Goal: Find specific fact: Find specific fact

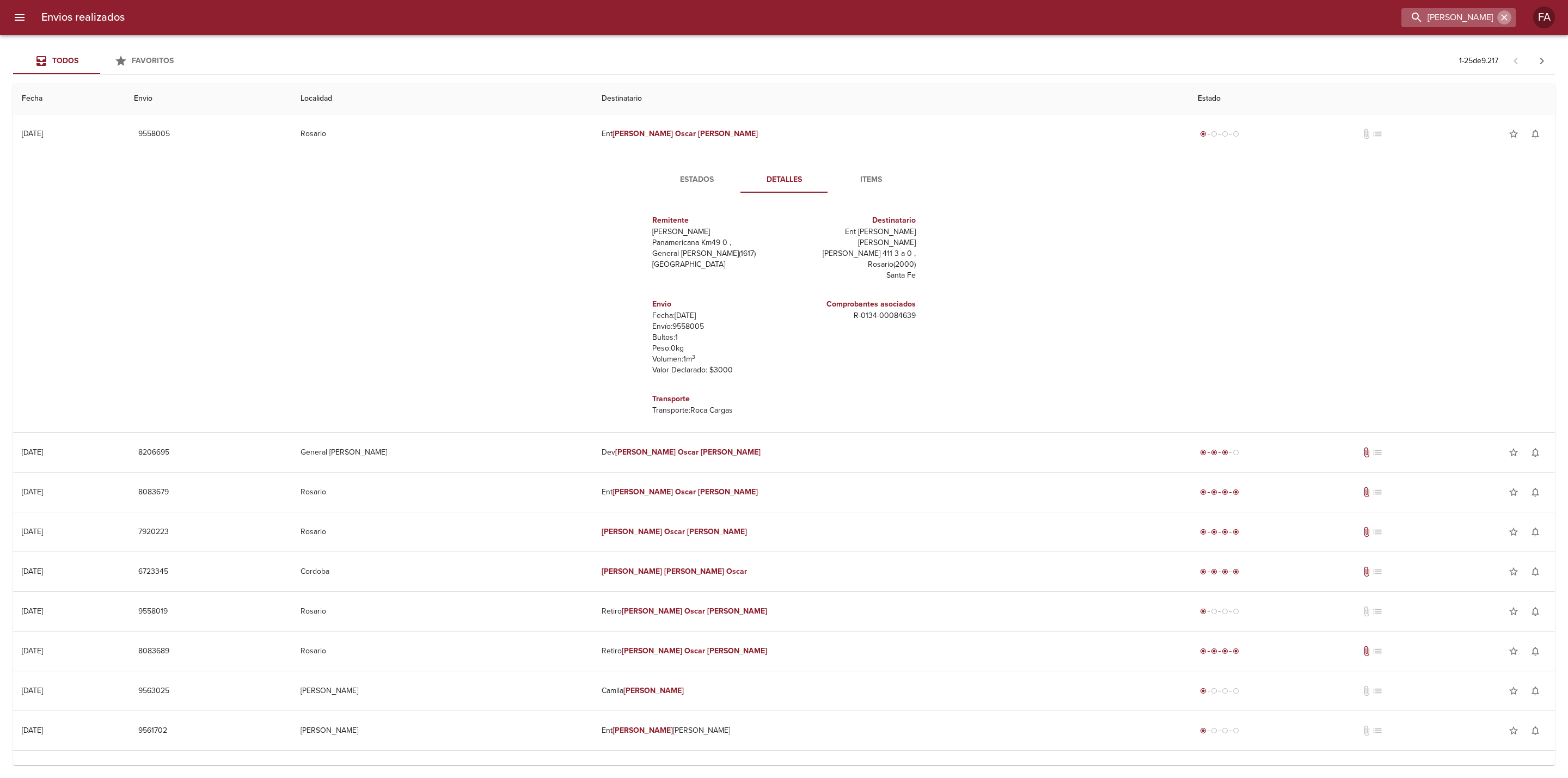
click at [1503, 11] on button "button" at bounding box center [1504, 17] width 14 height 14
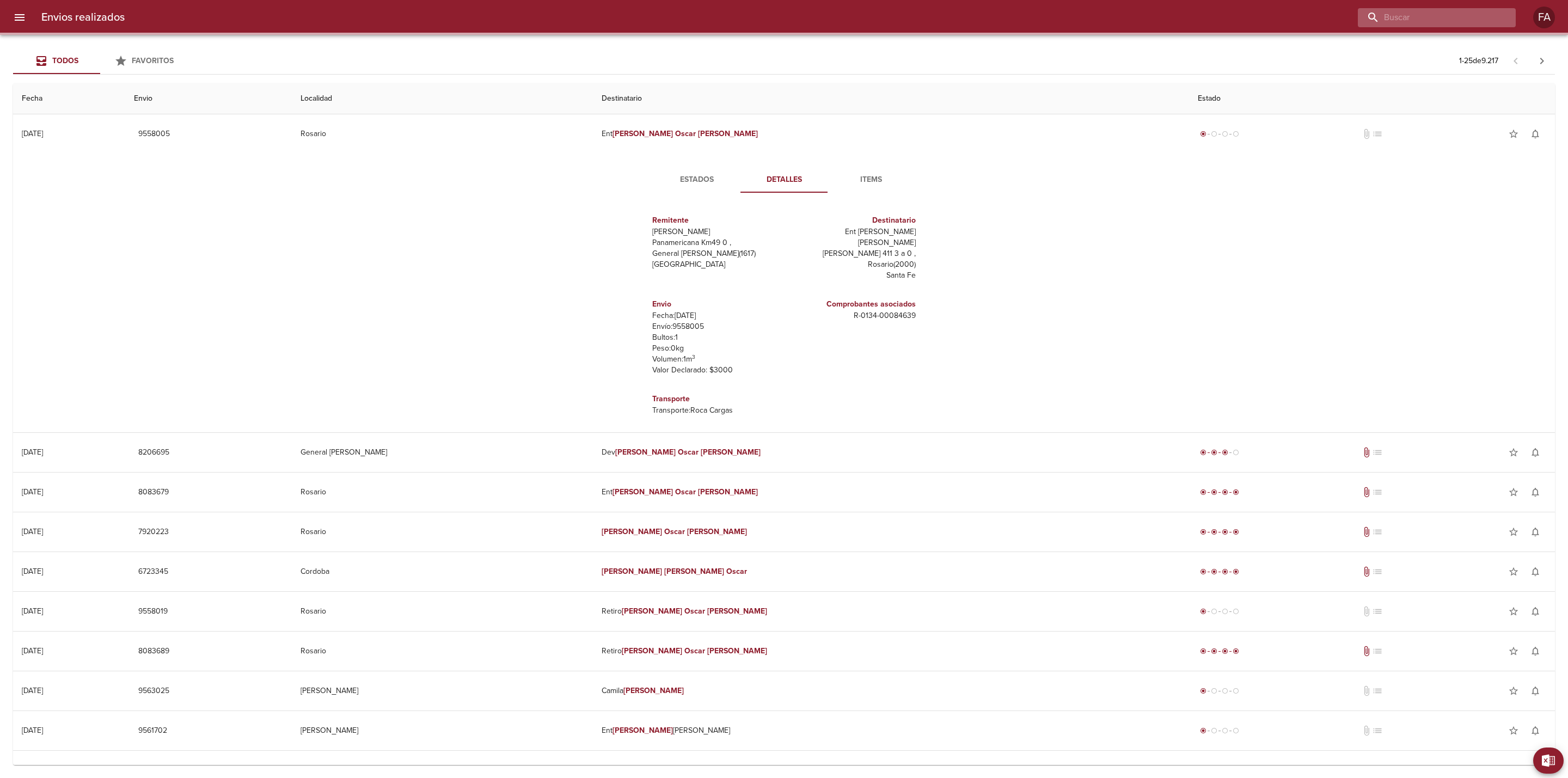
click at [1480, 22] on input "buscar" at bounding box center [1428, 17] width 140 height 19
paste input "[PERSON_NAME]"
type input "[PERSON_NAME]"
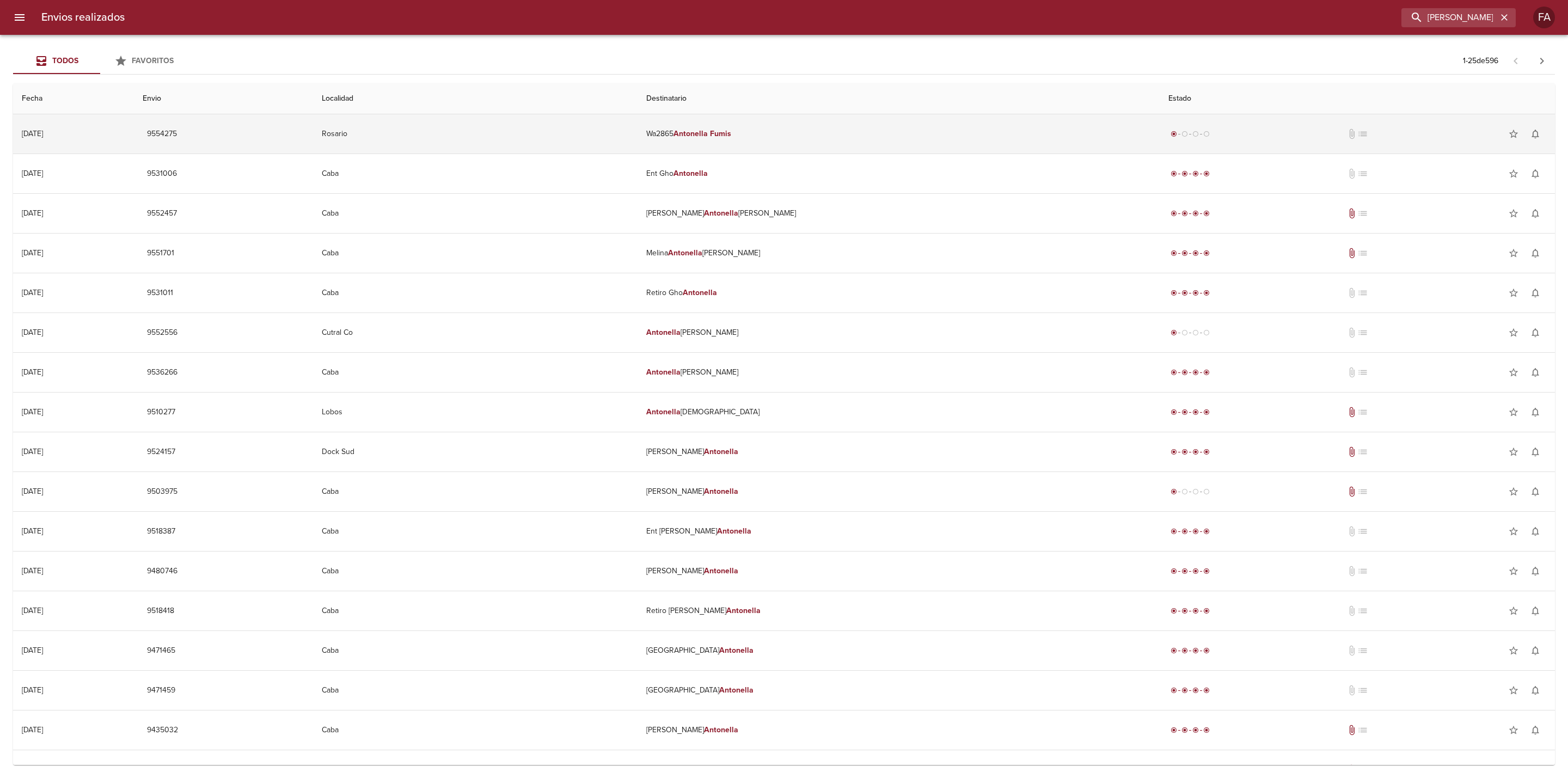
click at [570, 128] on td "Rosario" at bounding box center [475, 134] width 325 height 39
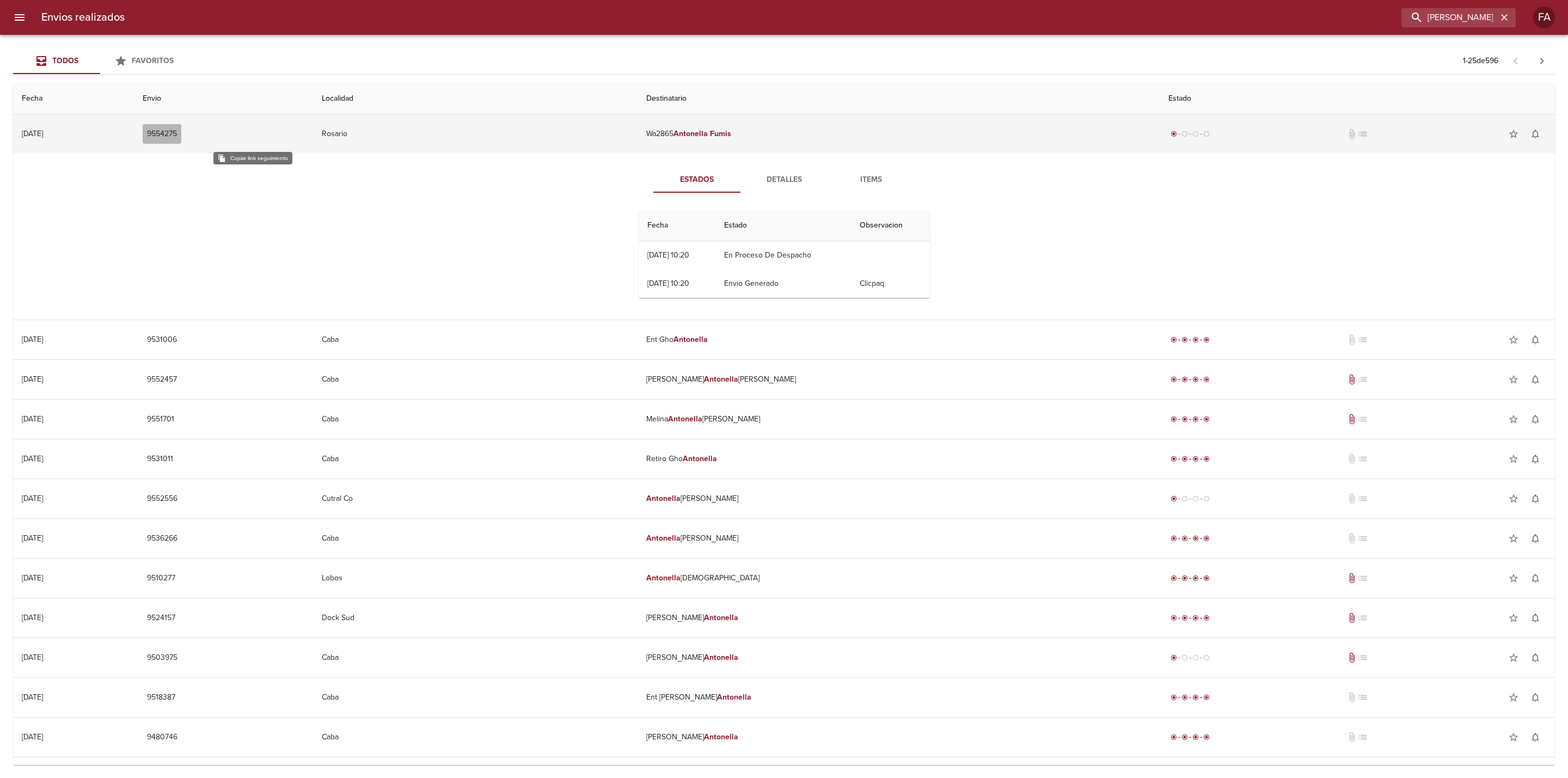
click at [177, 132] on span "9554275" at bounding box center [161, 133] width 30 height 13
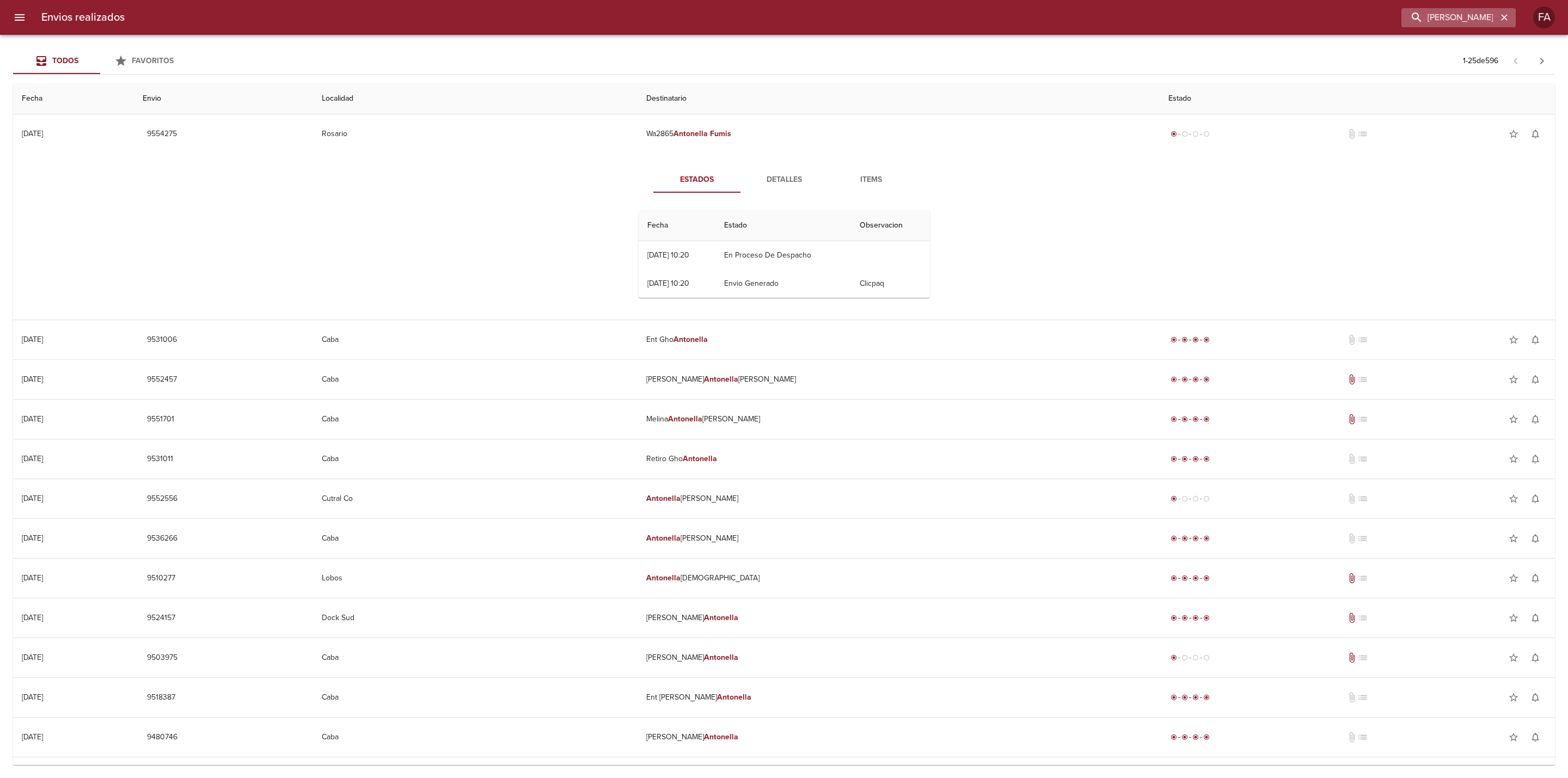
click at [1504, 18] on icon "button" at bounding box center [1504, 17] width 6 height 6
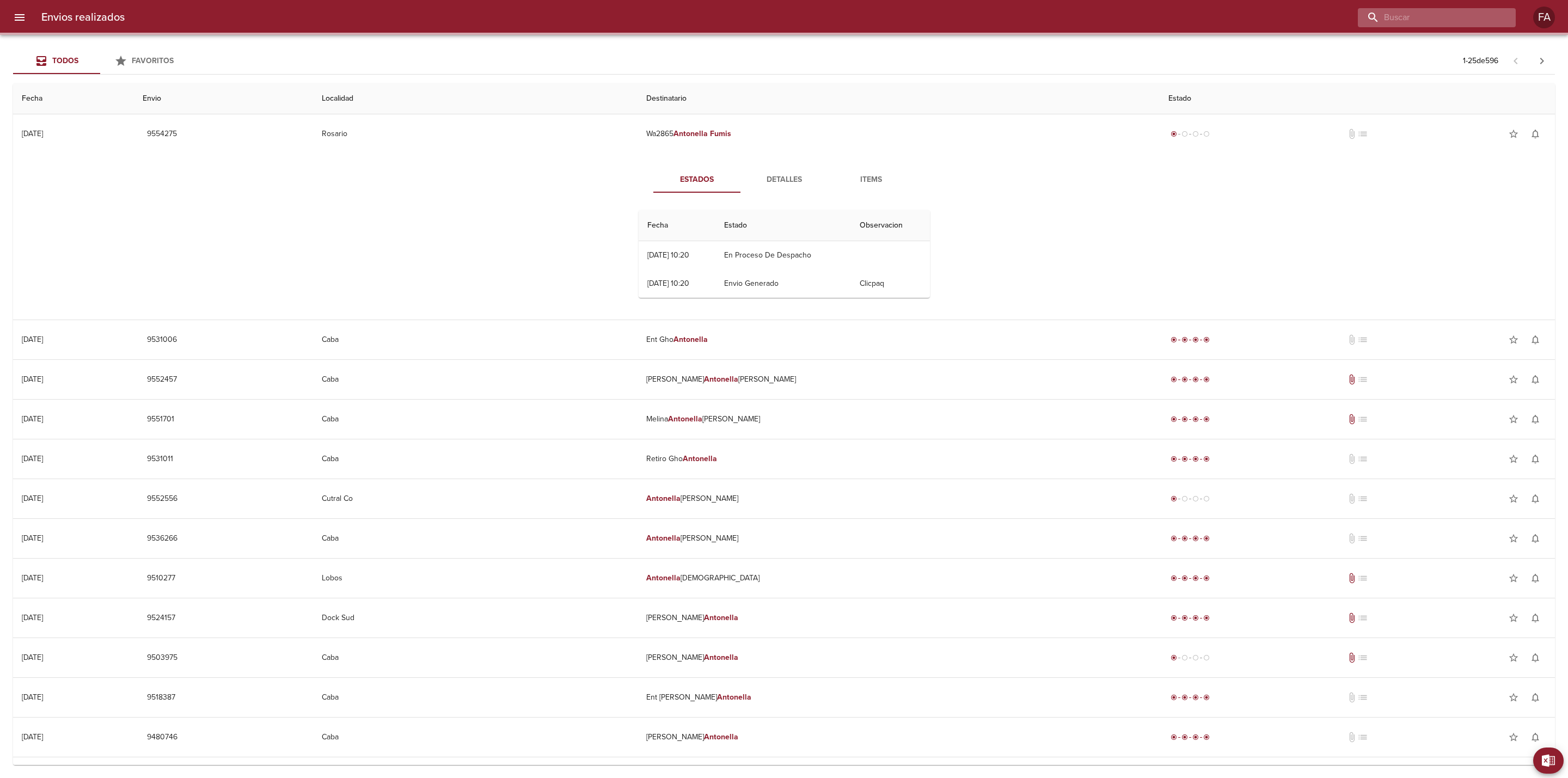
click at [1490, 17] on input "buscar" at bounding box center [1428, 17] width 140 height 19
paste input "[PERSON_NAME] X"
type input "[PERSON_NAME] X"
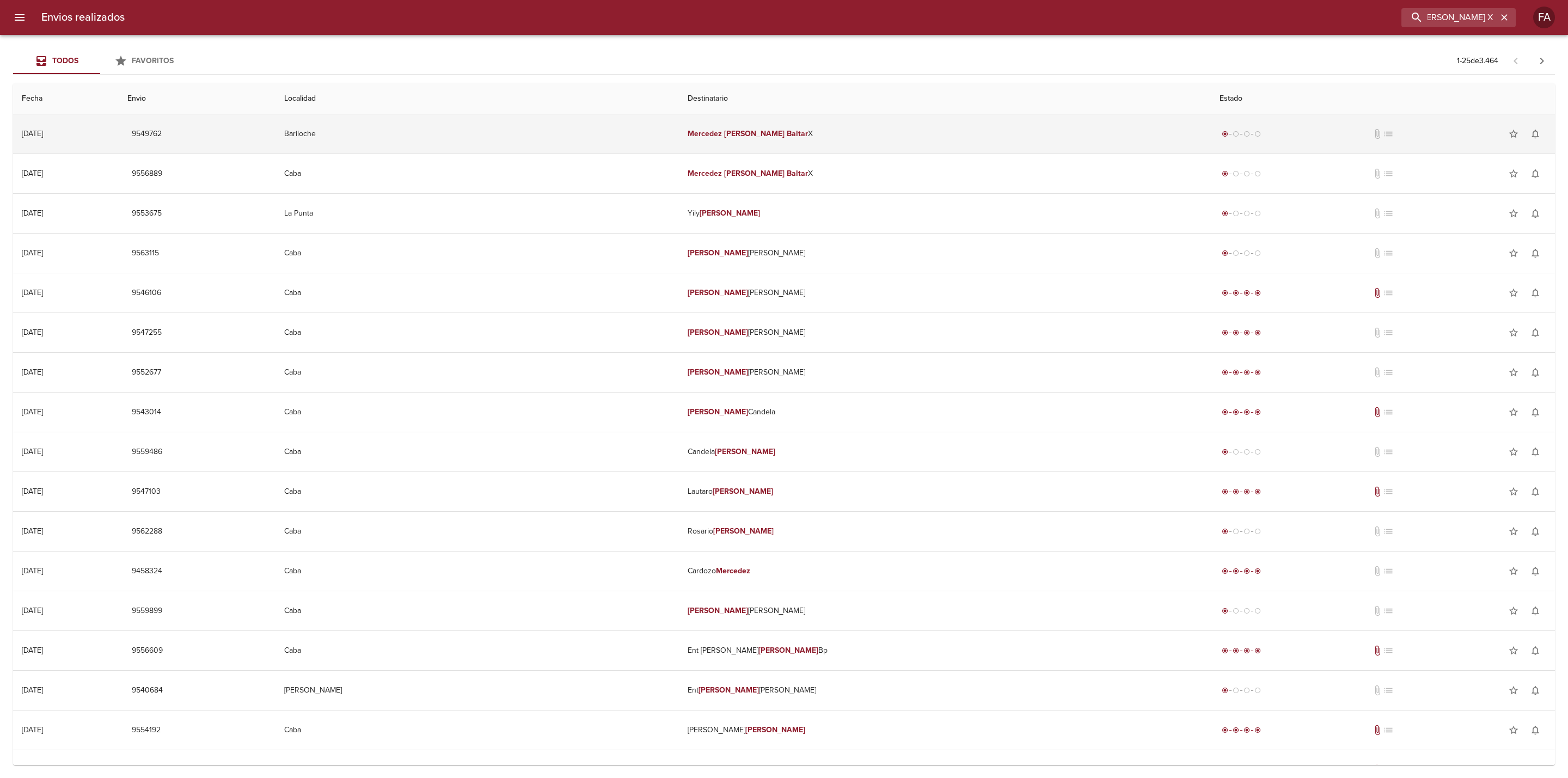
click at [599, 126] on td "Bariloche" at bounding box center [476, 134] width 403 height 39
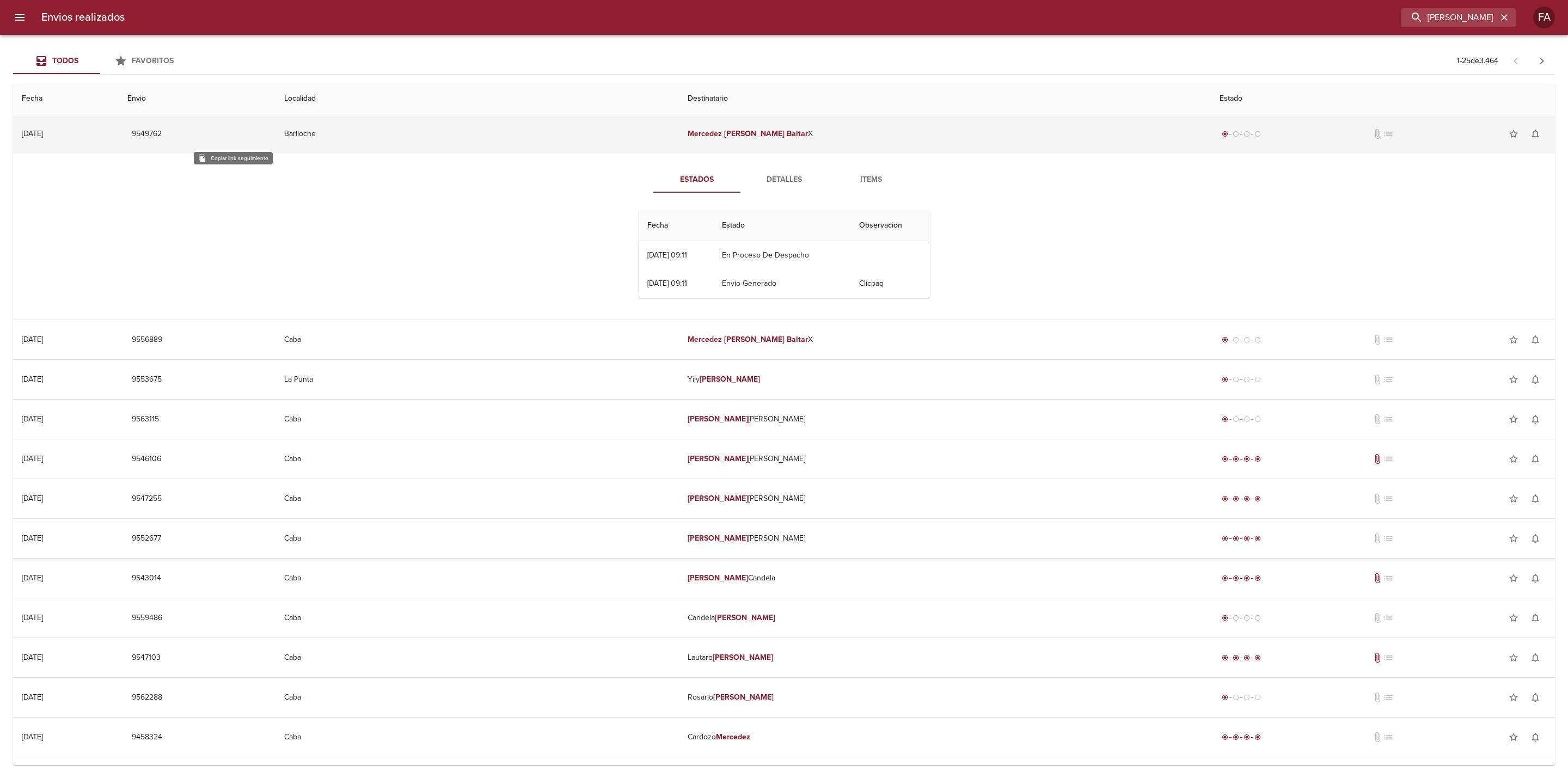
click at [162, 135] on span "9549762" at bounding box center [147, 133] width 30 height 13
